Goal: Task Accomplishment & Management: Complete application form

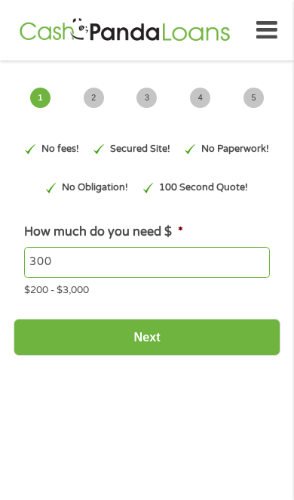
type input "EAIaIQobChMI3OjKq-WFjwMV2gKtBh2Roid3EAAYAyAAEgI4SPD_BwE"
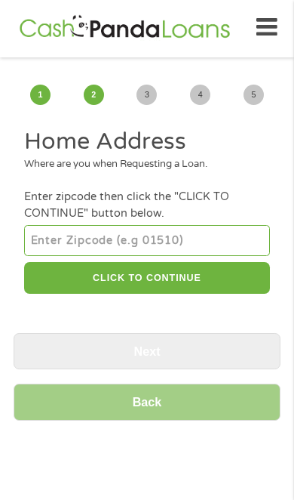
scroll to position [6, 6]
click at [204, 246] on input "number" at bounding box center [146, 240] width 245 height 30
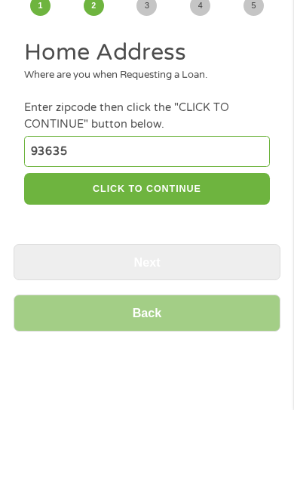
type input "93635"
click at [231, 263] on button "CLICK TO CONTINUE" at bounding box center [146, 279] width 245 height 32
type input "93635"
type input "Los Banos"
select select "[US_STATE]"
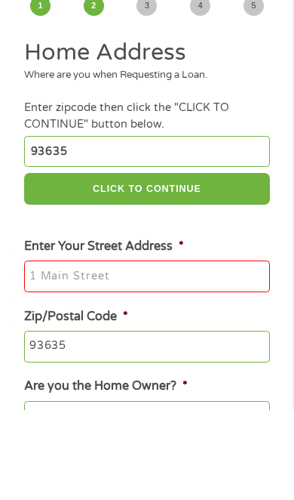
scroll to position [92, 0]
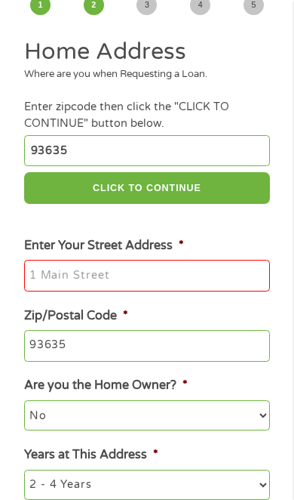
click at [226, 291] on input "Enter Your Street Address *" at bounding box center [146, 276] width 245 height 32
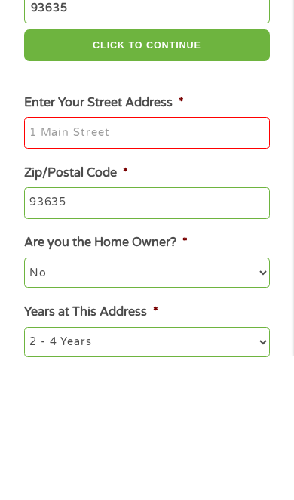
type input "[GEOGRAPHIC_DATA][PERSON_NAME]"
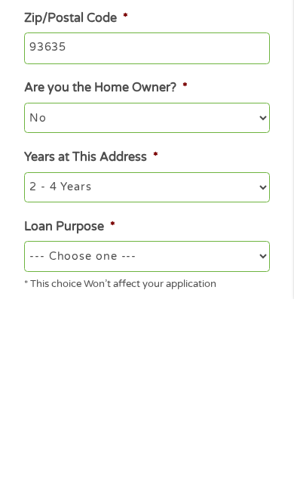
click at [258, 373] on select "1 Year or less 1 - 2 Years 2 - 4 Years Over 4 Years" at bounding box center [146, 388] width 245 height 30
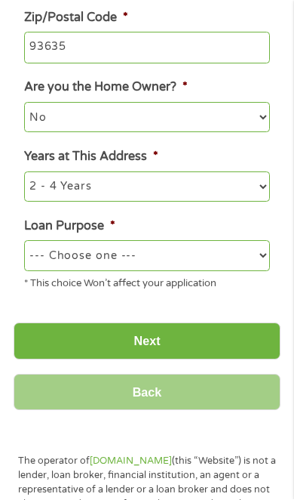
select select "12months"
click at [256, 257] on select "--- Choose one --- Pay Bills Debt Consolidation Home Improvement Major Purchase…" at bounding box center [146, 255] width 245 height 30
select select "shorttermcash"
click at [217, 340] on input "Next" at bounding box center [147, 340] width 267 height 37
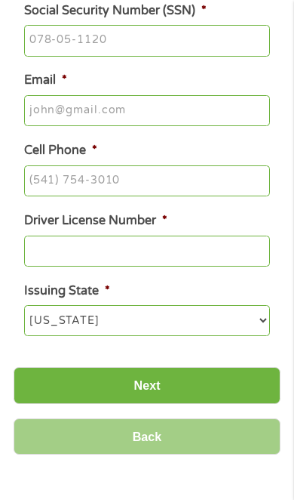
scroll to position [3, 0]
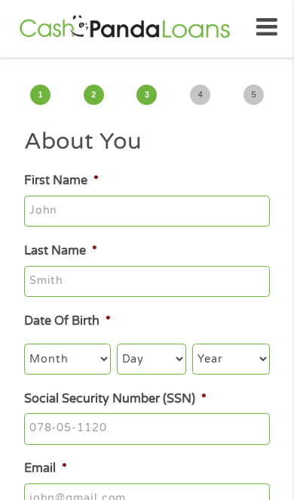
click at [243, 215] on input "First Name *" at bounding box center [146, 211] width 245 height 32
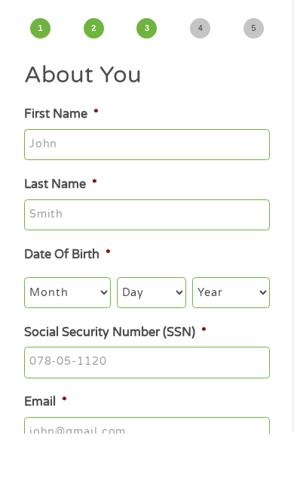
type input "[PERSON_NAME]"
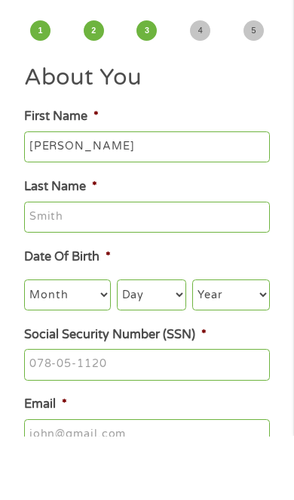
type input "[PERSON_NAME]"
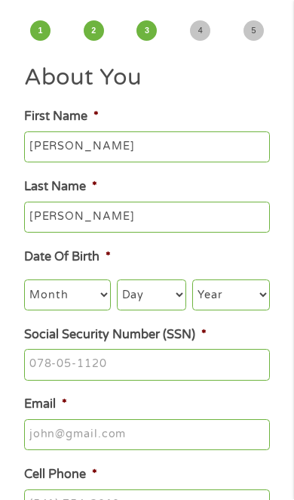
click at [97, 304] on select "Month 1 2 3 4 5 6 7 8 9 10 11 12" at bounding box center [67, 295] width 86 height 30
select select "8"
click at [178, 302] on select "Day 1 2 3 4 5 6 7 8 9 10 11 12 13 14 15 16 17 18 19 20 21 22 23 24 25 26 27 28 …" at bounding box center [151, 294] width 69 height 30
click at [155, 302] on select "Day 1 2 3 4 5 6 7 8 9 10 11 12 13 14 15 16 17 18 19 20 21 22 23 24 25 26 27 28 …" at bounding box center [151, 294] width 69 height 30
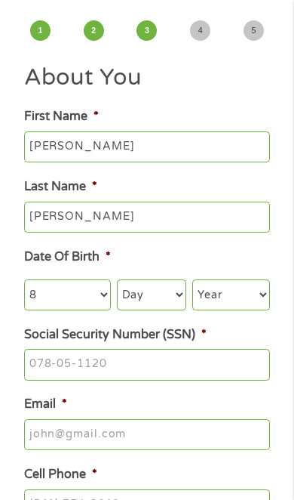
select select "7"
click at [248, 301] on select "Year [DATE] 2006 2005 2004 2003 2002 2001 2000 1999 1998 1997 1996 1995 1994 19…" at bounding box center [230, 294] width 77 height 30
select select "1972"
click at [182, 365] on input "Social Security Number (SSN) *" at bounding box center [146, 365] width 245 height 32
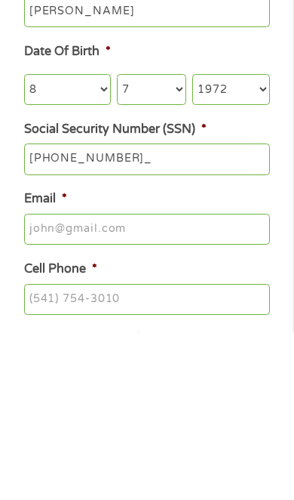
type input "546-39-9690"
click at [220, 380] on input "Email *" at bounding box center [146, 396] width 245 height 32
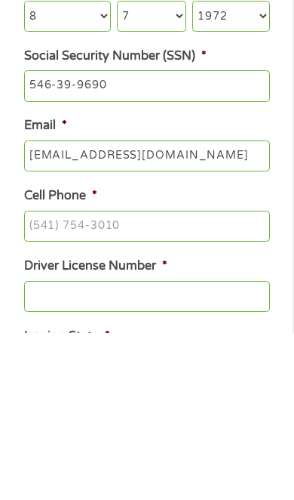
type input "[EMAIL_ADDRESS][DOMAIN_NAME]"
click at [230, 377] on input "Cell Phone *" at bounding box center [146, 393] width 245 height 32
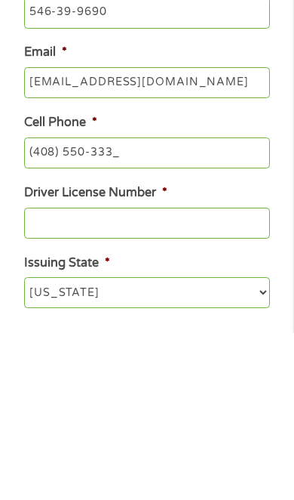
type input "[PHONE_NUMBER]"
click at [242, 374] on input "Driver License Number *" at bounding box center [146, 390] width 245 height 32
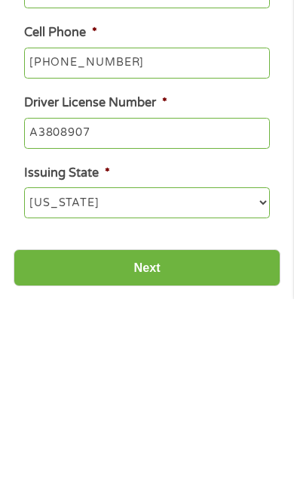
type input "A3808907"
click at [245, 388] on select "[US_STATE] [US_STATE] [US_STATE] [US_STATE] [US_STATE] [US_STATE] [US_STATE] [U…" at bounding box center [146, 403] width 245 height 30
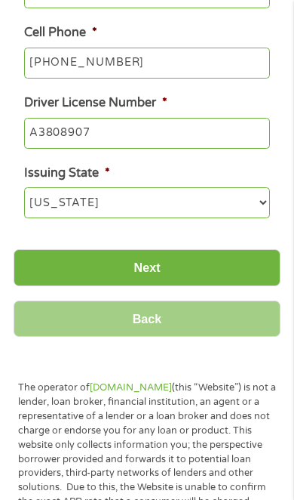
click at [226, 286] on input "Next" at bounding box center [147, 267] width 267 height 37
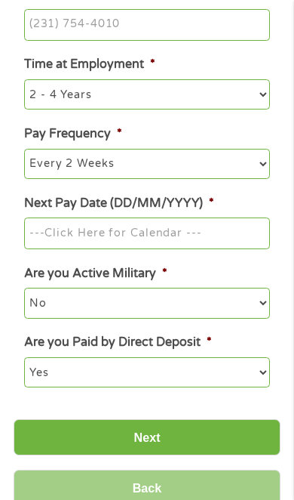
scroll to position [3, 0]
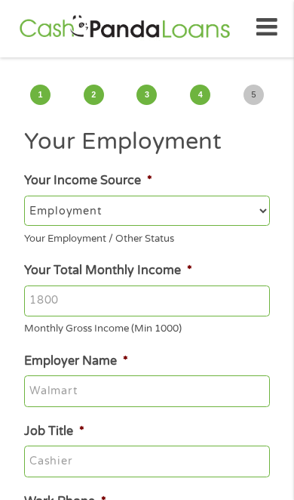
click at [258, 221] on select "--- Choose one --- Employment [DEMOGRAPHIC_DATA] Benefits" at bounding box center [146, 210] width 245 height 30
click at [242, 300] on input "Your Total Monthly Income *" at bounding box center [146, 301] width 245 height 32
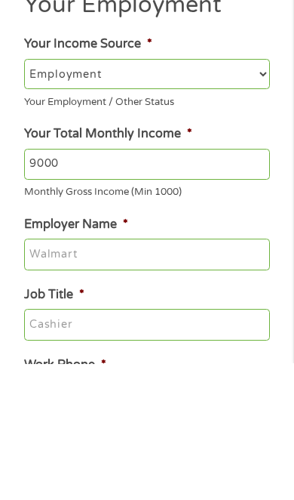
type input "9000"
click at [245, 375] on input "Employer Name *" at bounding box center [146, 391] width 245 height 32
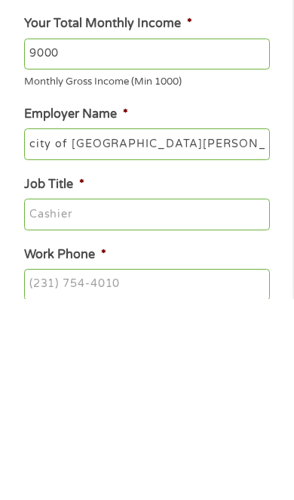
type input "city of [GEOGRAPHIC_DATA][PERSON_NAME]"
click at [244, 399] on input "Job Title *" at bounding box center [146, 415] width 245 height 32
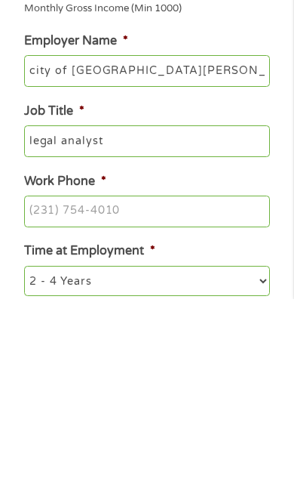
type input "legal analyst"
click at [239, 396] on input "Work Phone *" at bounding box center [146, 412] width 245 height 32
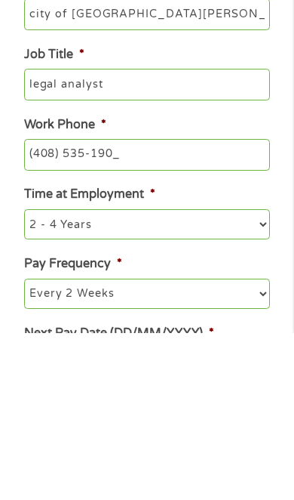
type input "[PHONE_NUMBER]"
click at [261, 376] on select "--- Choose one --- 1 Year or less 1 - 2 Years 2 - 4 Years Over 4 Years" at bounding box center [146, 391] width 245 height 30
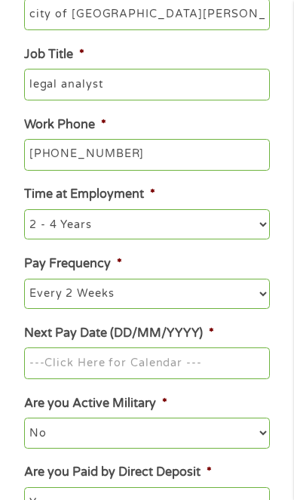
scroll to position [380, 0]
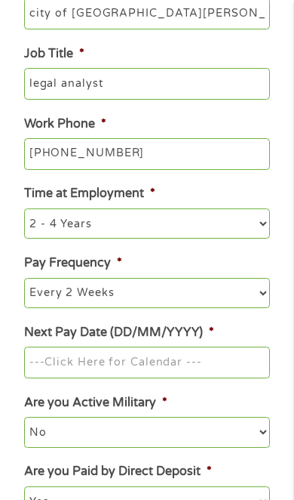
click at [234, 297] on select "--- Choose one --- Every 2 Weeks Every Week Monthly Semi-Monthly" at bounding box center [146, 293] width 245 height 30
click at [240, 367] on input "Next Pay Date (DD/MM/YYYY) *" at bounding box center [146, 362] width 245 height 32
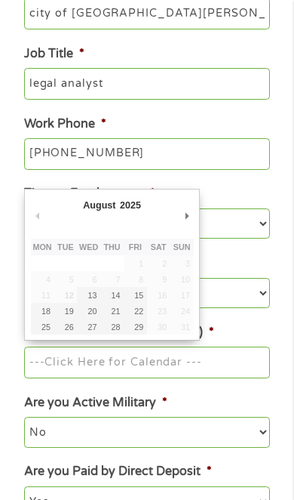
type input "[DATE]"
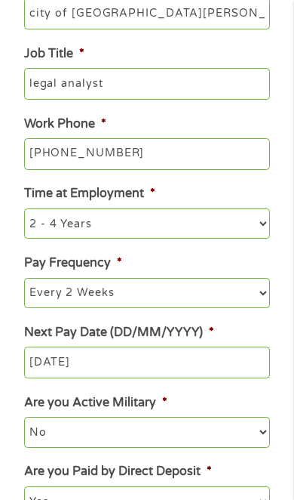
click at [210, 439] on select "No Yes" at bounding box center [146, 432] width 245 height 30
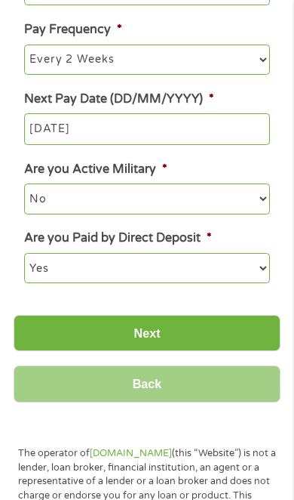
scroll to position [631, 0]
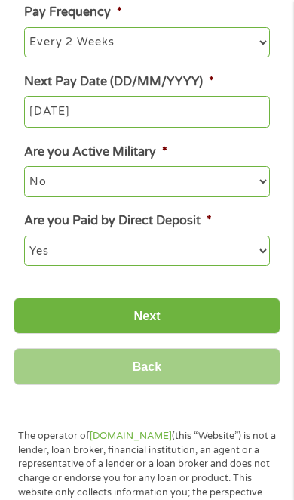
click at [239, 316] on input "Next" at bounding box center [147, 315] width 267 height 37
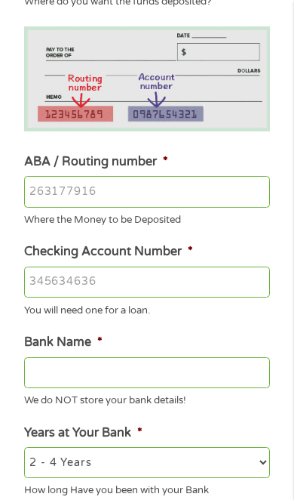
scroll to position [164, 0]
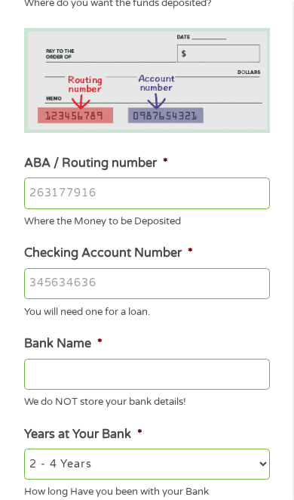
click at [168, 197] on input "ABA / Routing number *" at bounding box center [146, 193] width 245 height 32
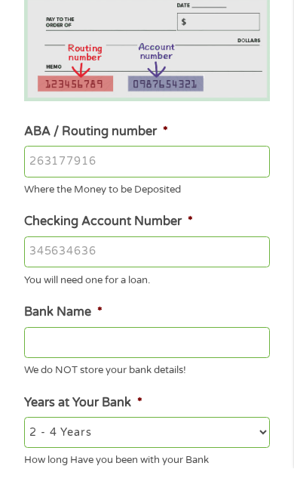
click at [126, 177] on input "ABA / Routing number *" at bounding box center [146, 193] width 245 height 32
click at [101, 177] on input "ABA / Routing number *" at bounding box center [146, 193] width 245 height 32
click at [100, 177] on input "ABA / Routing number *" at bounding box center [146, 193] width 245 height 32
click at [83, 177] on input "ABA / Routing number *" at bounding box center [146, 193] width 245 height 32
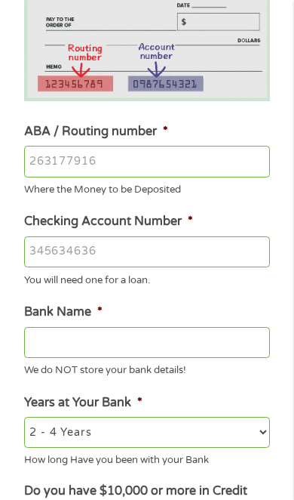
click at [168, 165] on input "ABA / Routing number *" at bounding box center [146, 162] width 245 height 32
type input "031101279"
type input "THE BANCORP BANK"
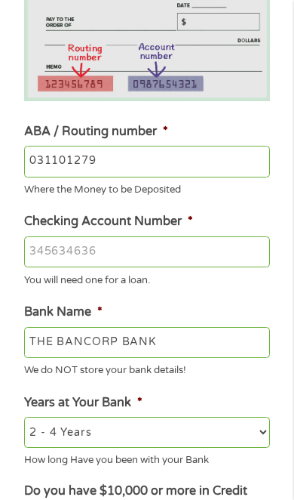
type input "031101279"
click at [196, 264] on input "Checking Account Number *" at bounding box center [146, 252] width 245 height 32
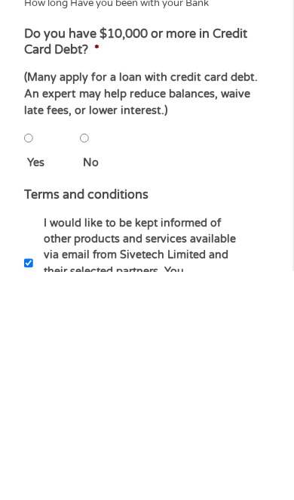
type input "169133396401"
click at [89, 352] on input "No" at bounding box center [84, 367] width 9 height 30
radio input "true"
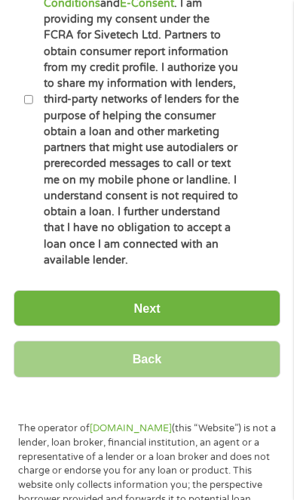
scroll to position [1045, 0]
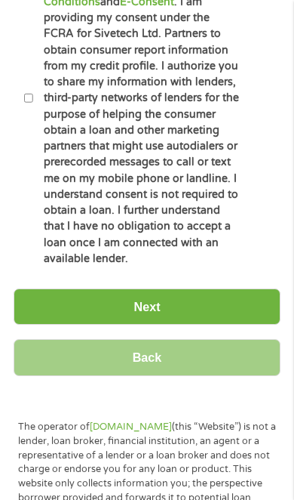
click at [32, 113] on input "By ticking this box, I confirm I am at least [DEMOGRAPHIC_DATA]. I confirm I ha…" at bounding box center [28, 98] width 9 height 30
checkbox input "true"
click at [184, 325] on input "Next" at bounding box center [147, 306] width 267 height 37
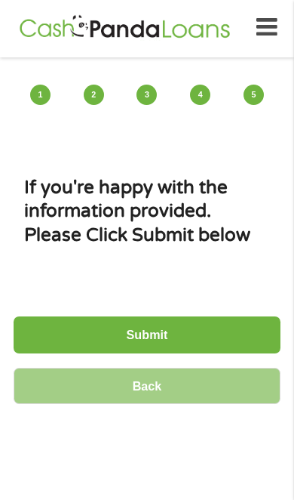
scroll to position [6, 6]
click at [195, 353] on input "Submit" at bounding box center [147, 334] width 267 height 37
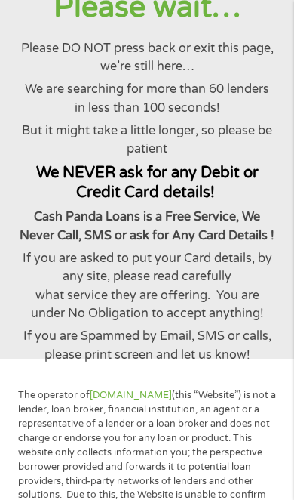
scroll to position [0, 0]
